Goal: Task Accomplishment & Management: Manage account settings

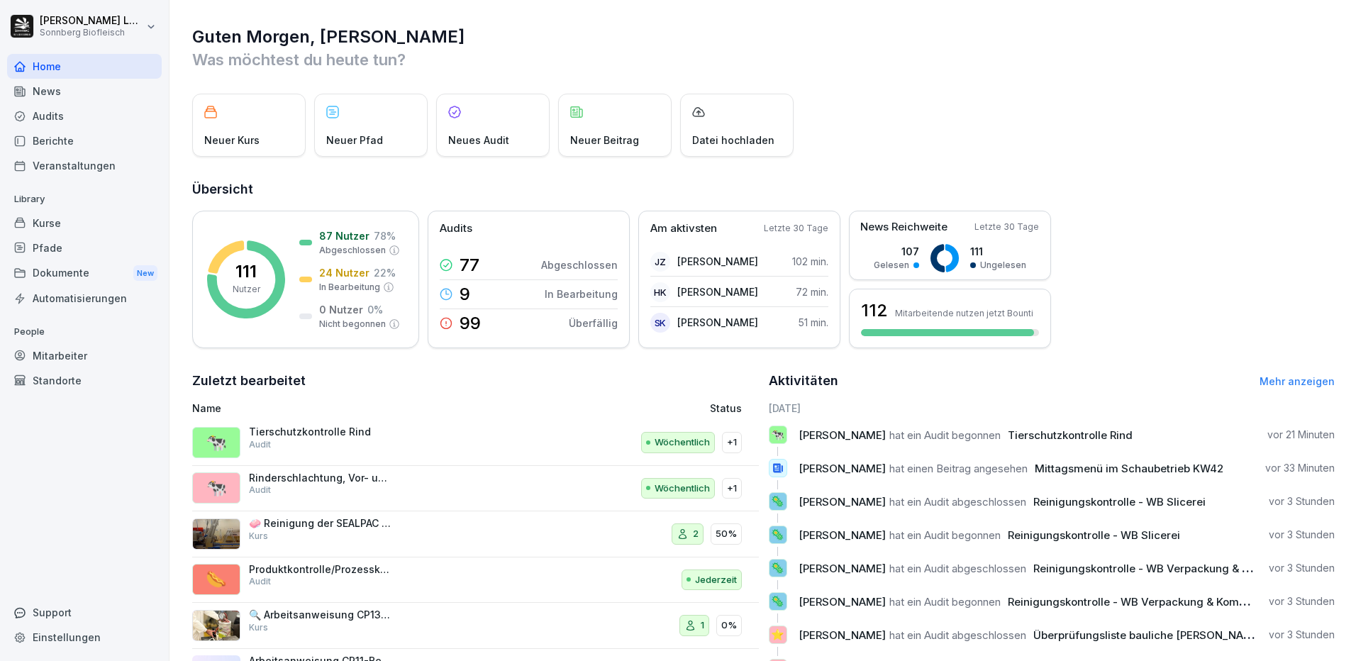
click at [91, 355] on div "Mitarbeiter" at bounding box center [84, 355] width 155 height 25
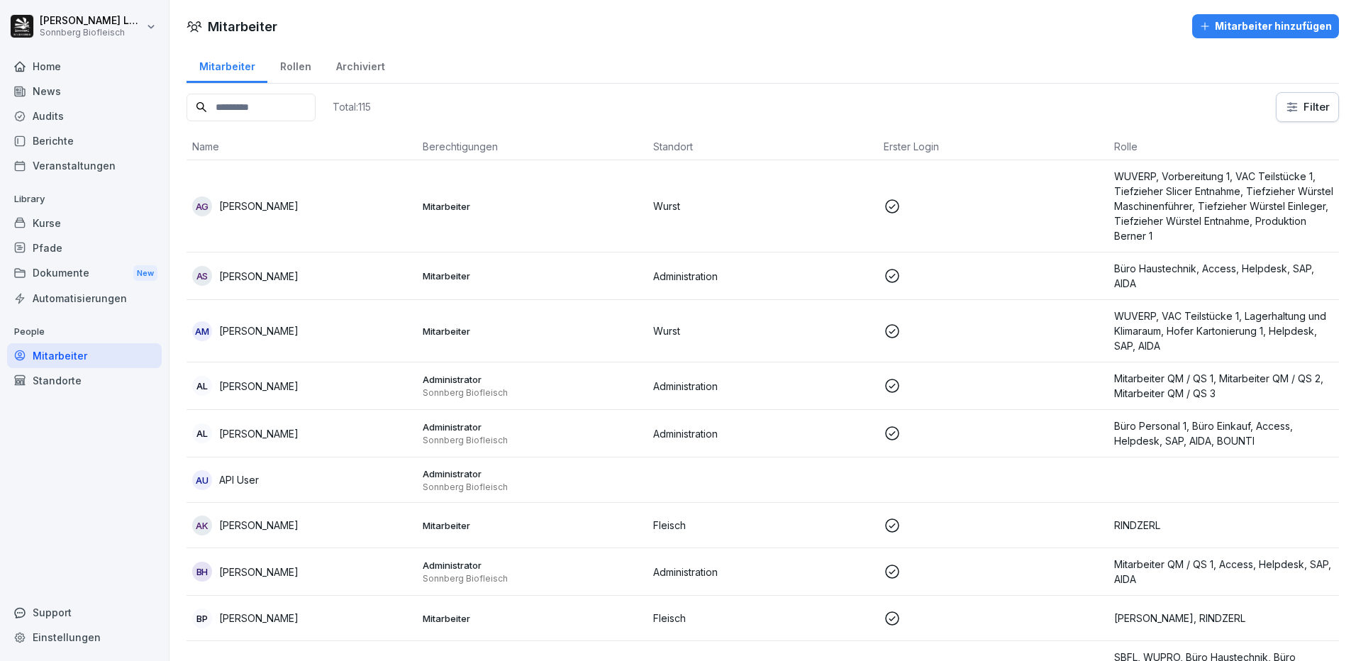
click at [264, 100] on input at bounding box center [250, 108] width 129 height 28
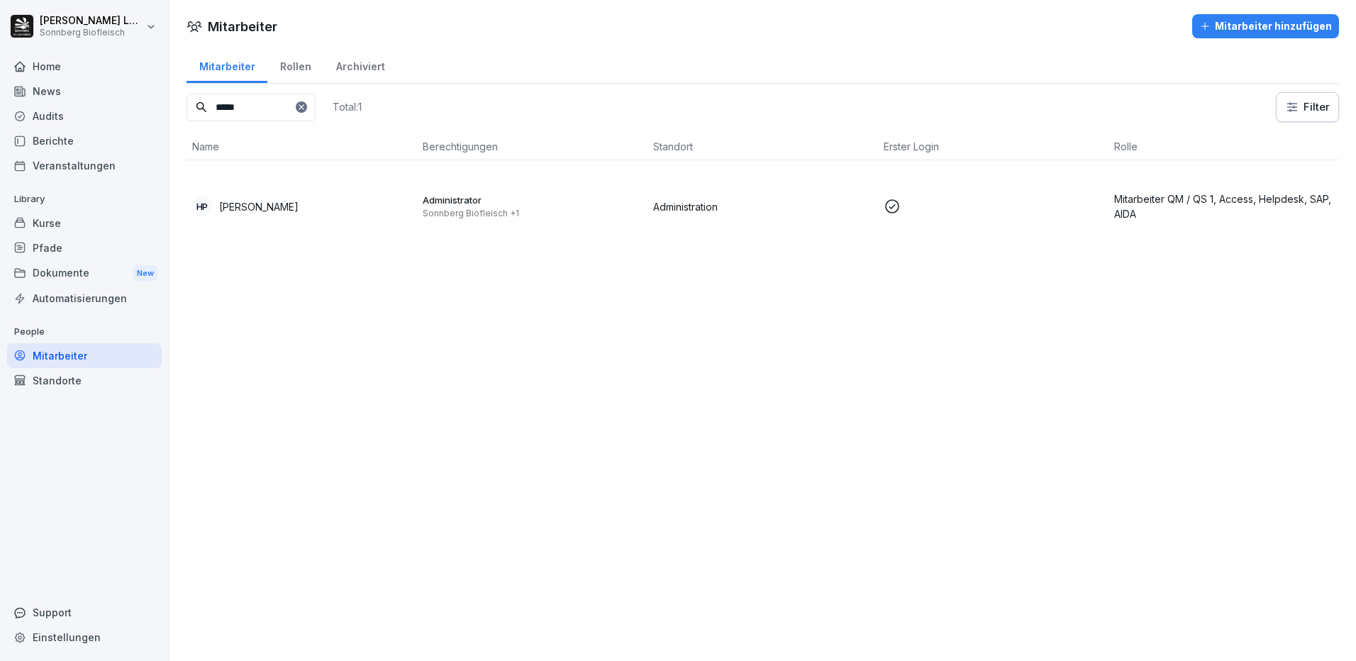
type input "*****"
click at [347, 207] on div "HP [PERSON_NAME]" at bounding box center [301, 206] width 219 height 20
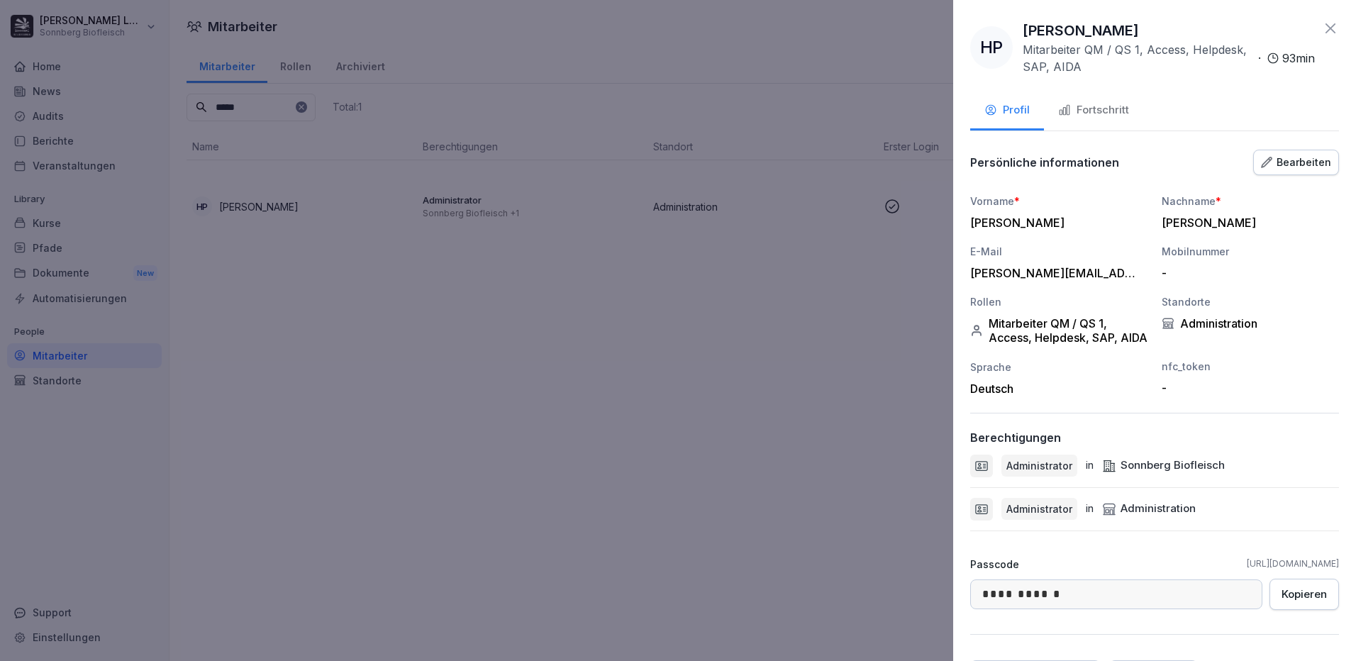
scroll to position [114, 0]
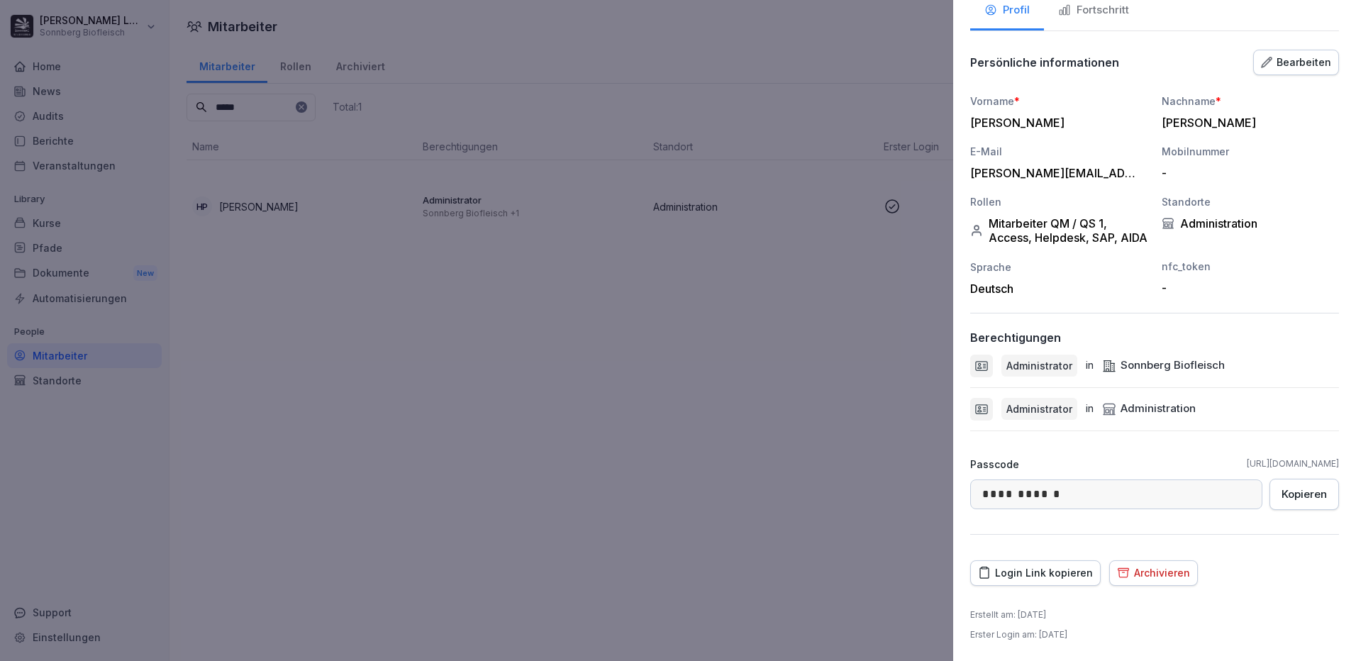
click at [1161, 574] on div "Archivieren" at bounding box center [1153, 573] width 73 height 16
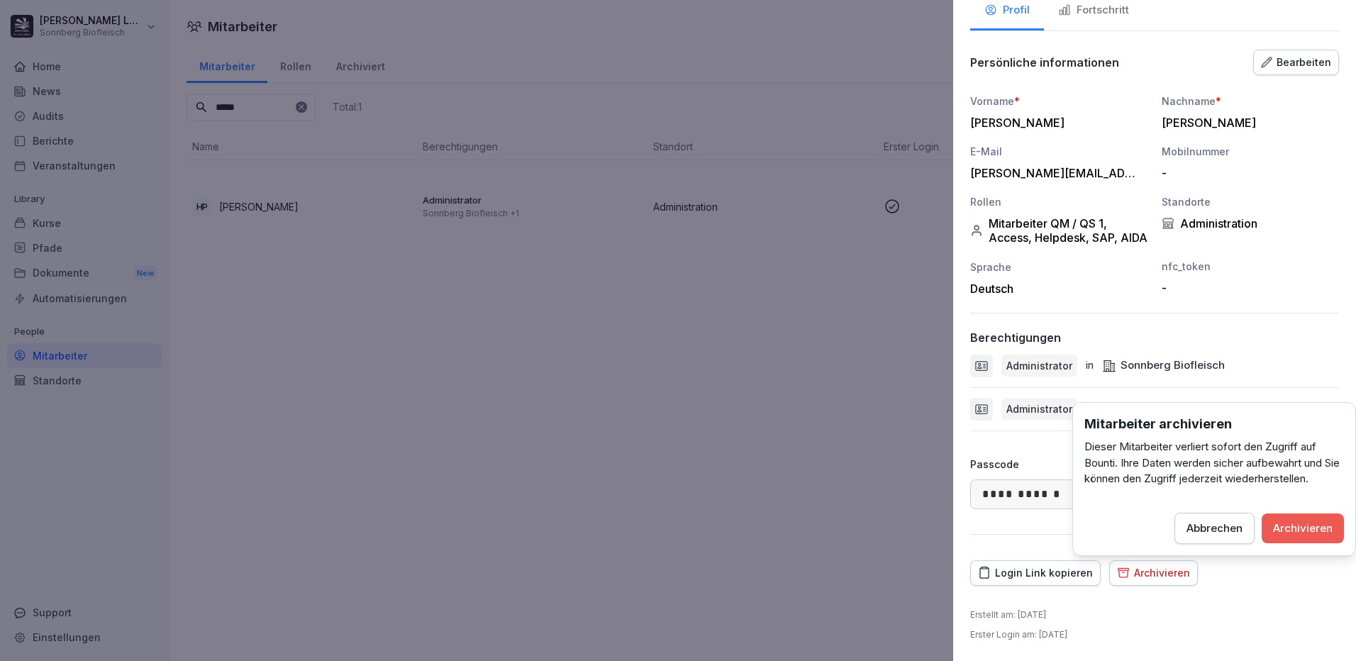
click at [1299, 519] on button "Archivieren" at bounding box center [1302, 528] width 82 height 30
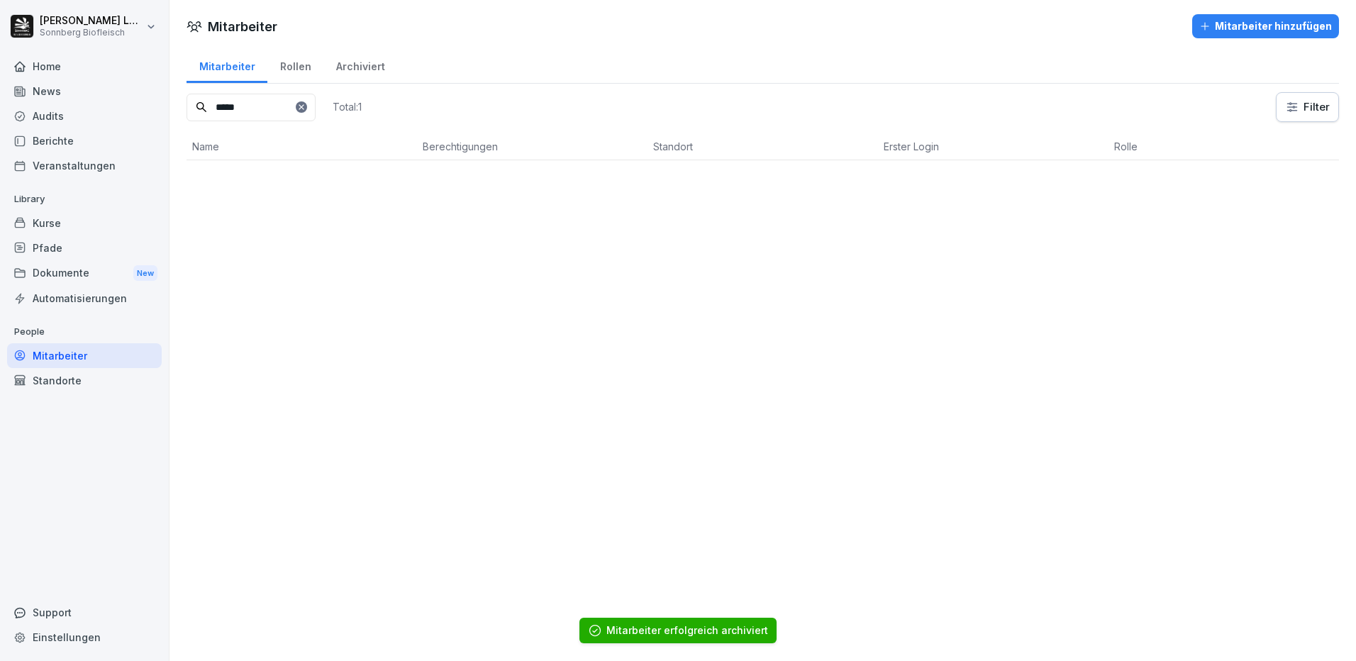
click at [306, 108] on icon at bounding box center [301, 107] width 9 height 9
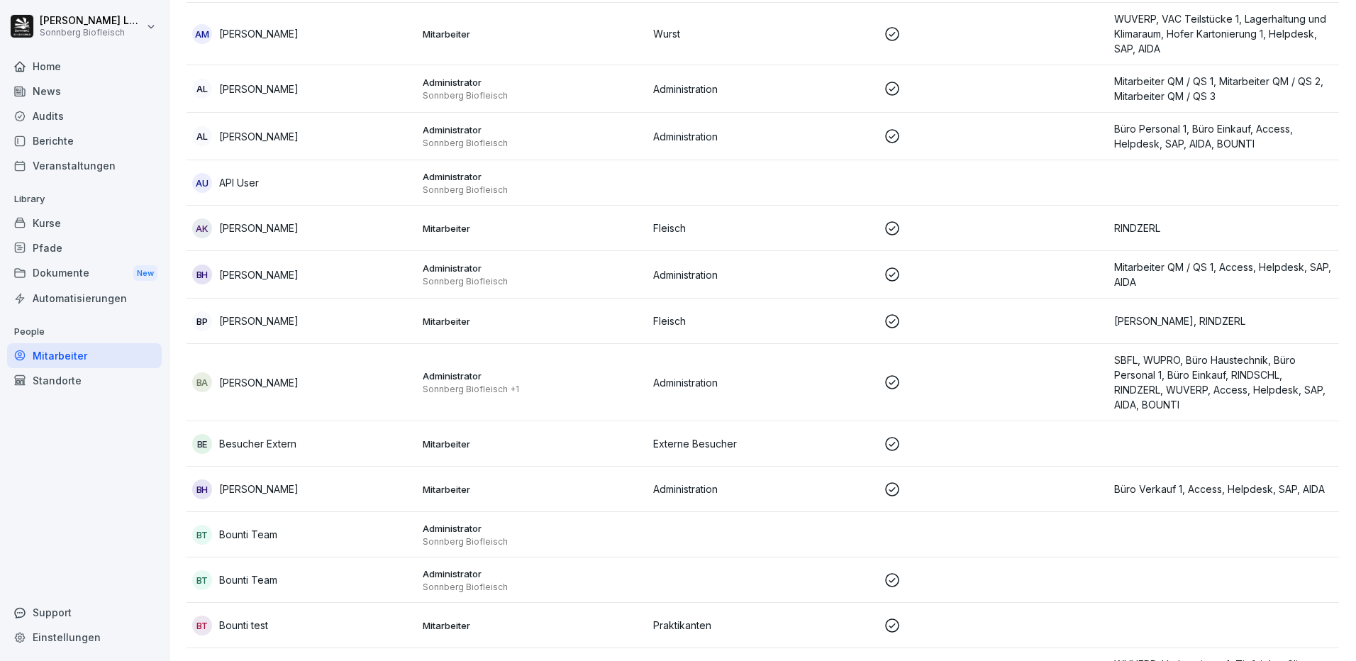
scroll to position [0, 0]
